Goal: Navigation & Orientation: Find specific page/section

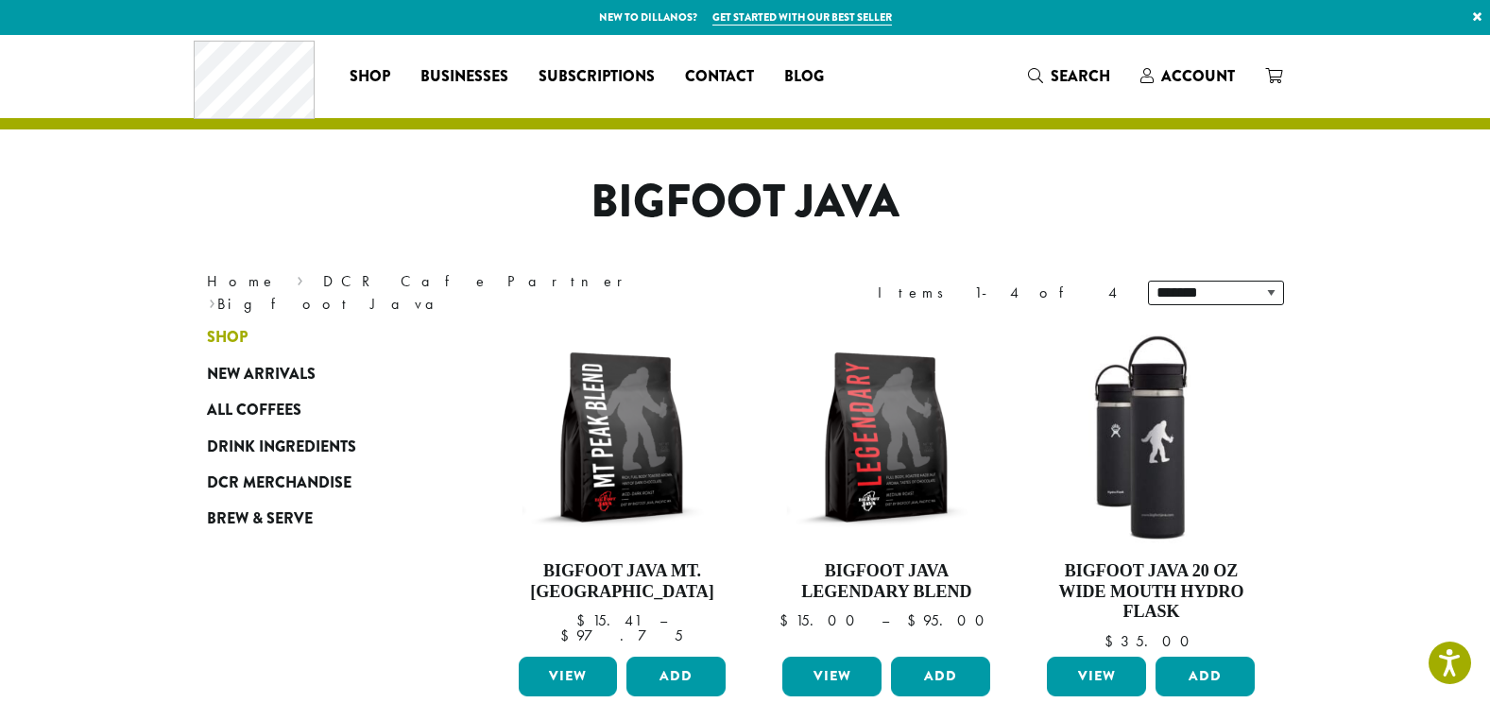
click at [244, 334] on span "Shop" at bounding box center [227, 338] width 41 height 24
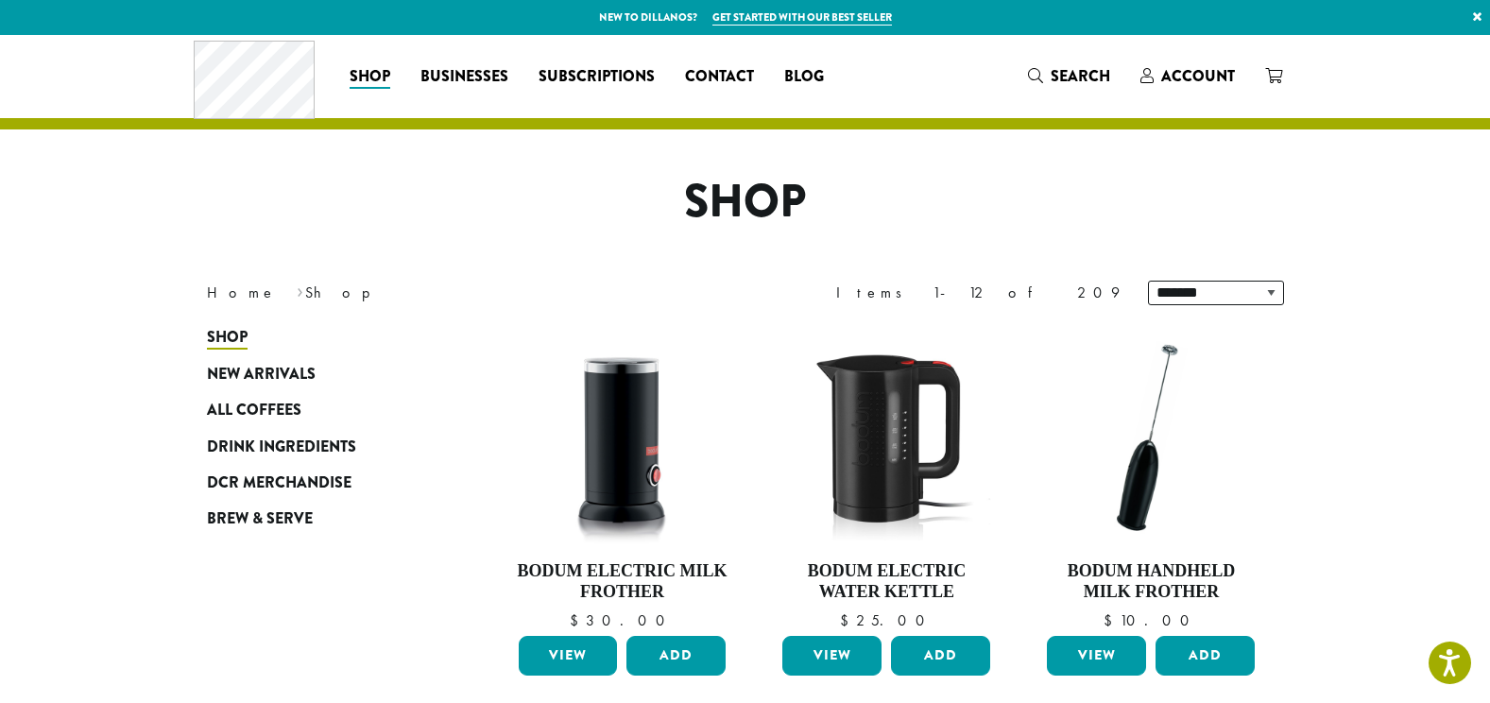
click at [280, 374] on span "New Arrivals" at bounding box center [261, 375] width 109 height 24
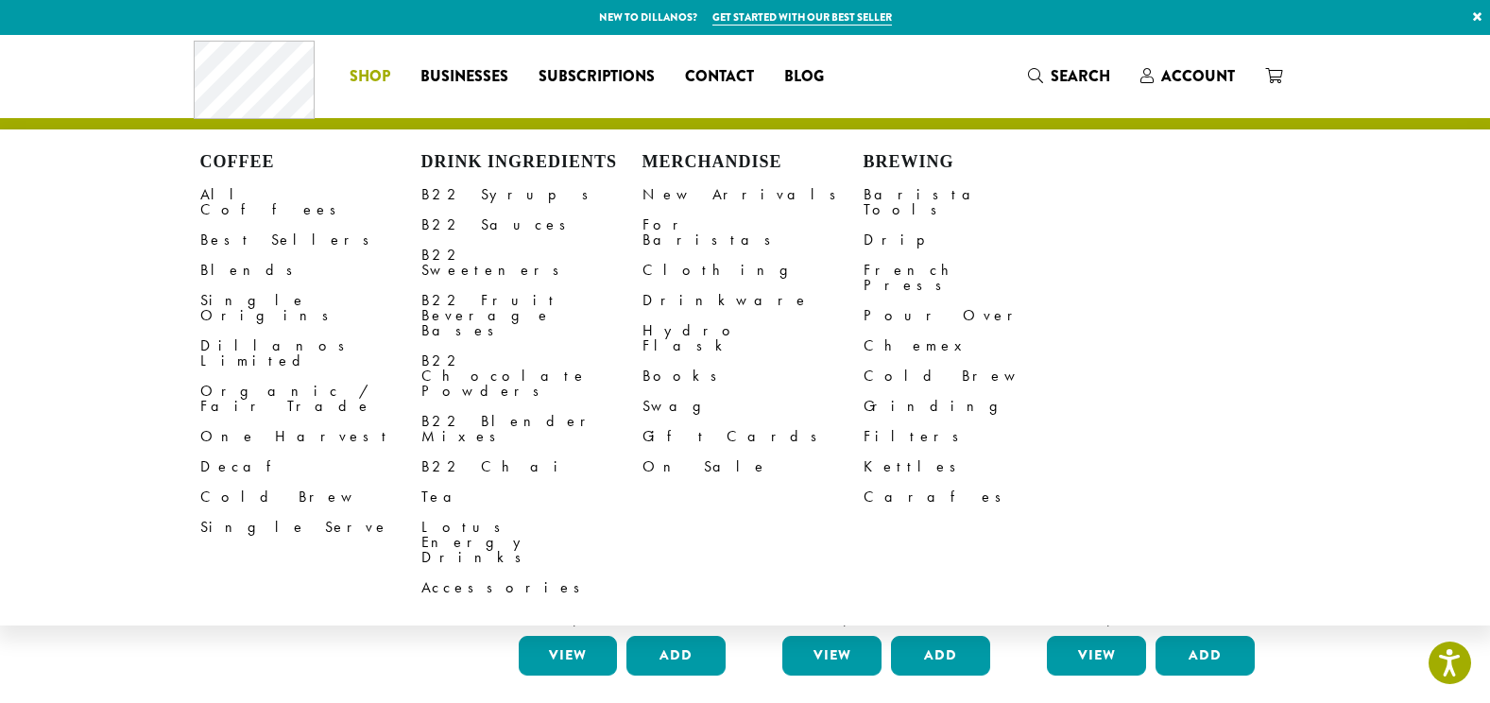
click at [380, 77] on span "Shop" at bounding box center [370, 77] width 41 height 24
